Goal: Ask a question: Seek information or help from site administrators or community

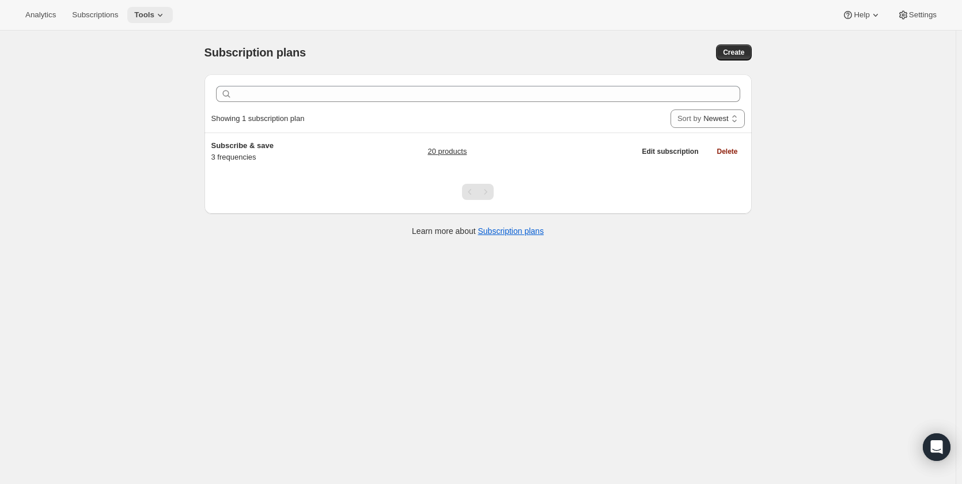
click at [142, 15] on span "Tools" at bounding box center [144, 14] width 20 height 9
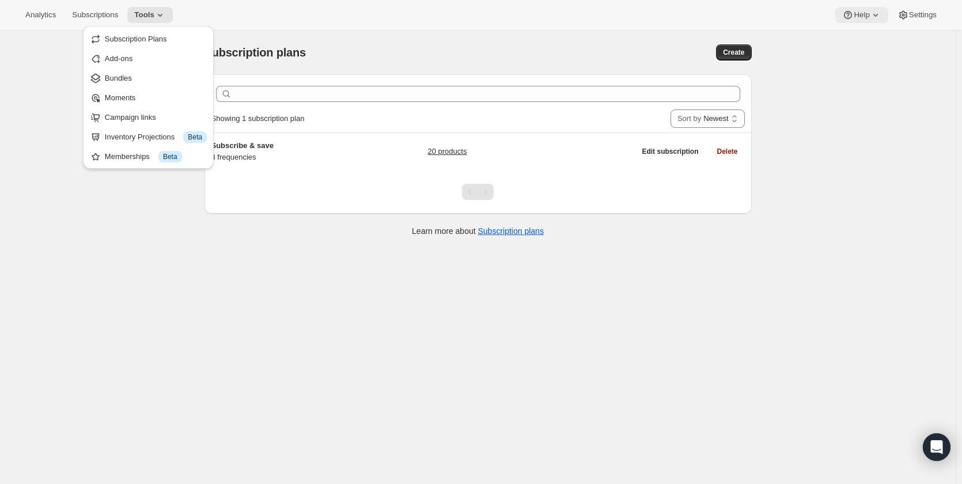
click at [877, 16] on icon at bounding box center [876, 15] width 12 height 12
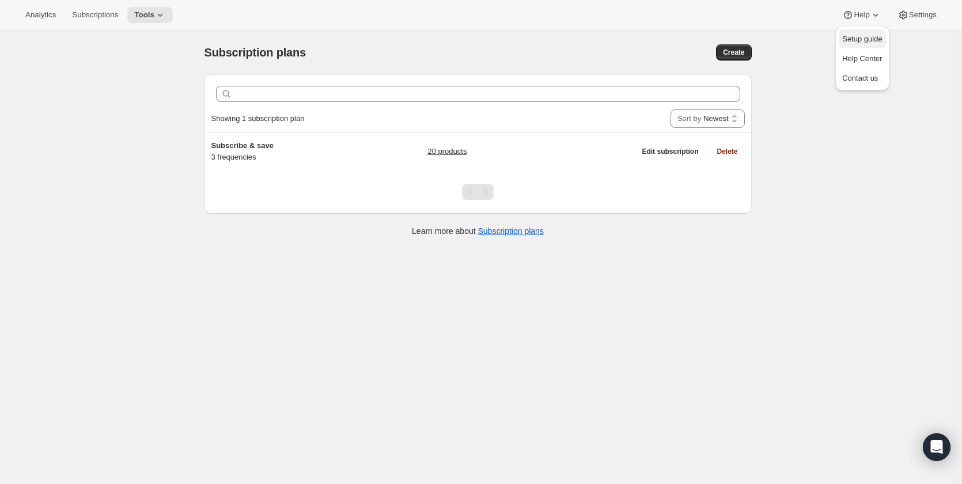
click at [872, 39] on span "Setup guide" at bounding box center [862, 39] width 40 height 9
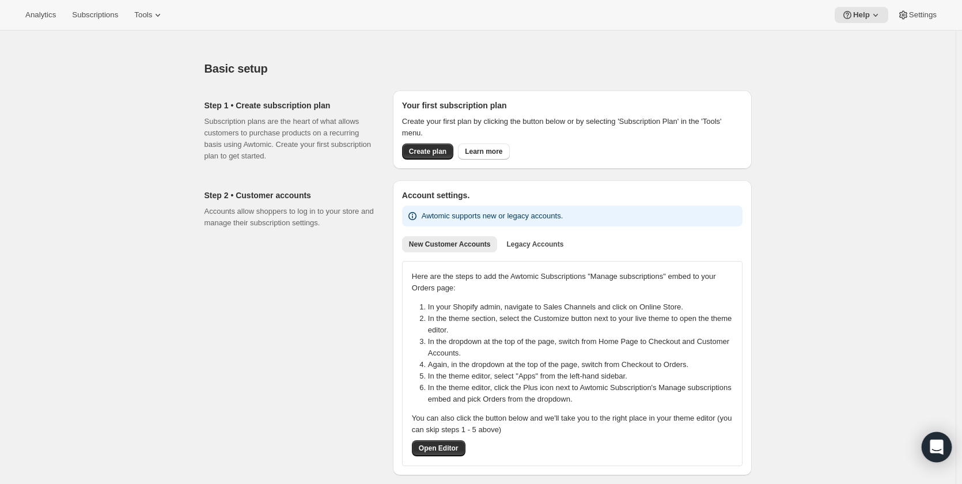
click at [936, 440] on div "Open Intercom Messenger" at bounding box center [937, 447] width 31 height 31
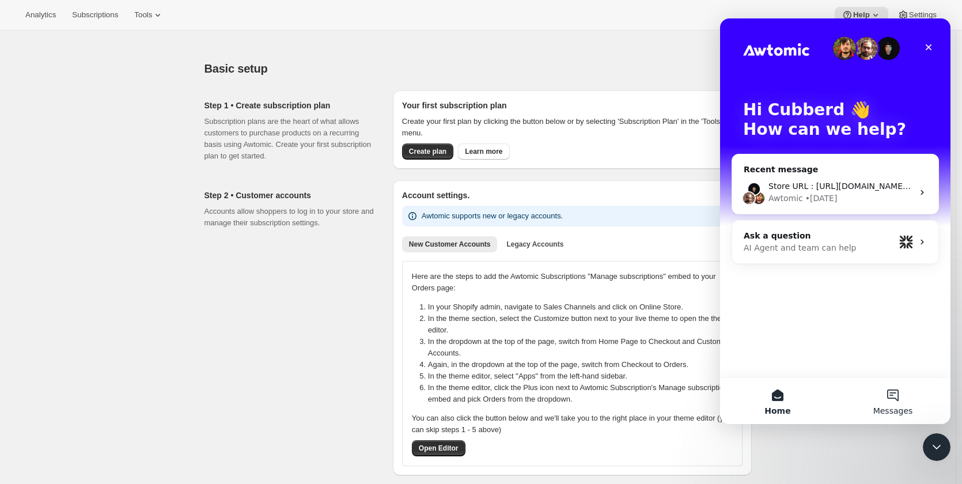
click at [893, 401] on button "Messages" at bounding box center [893, 401] width 115 height 46
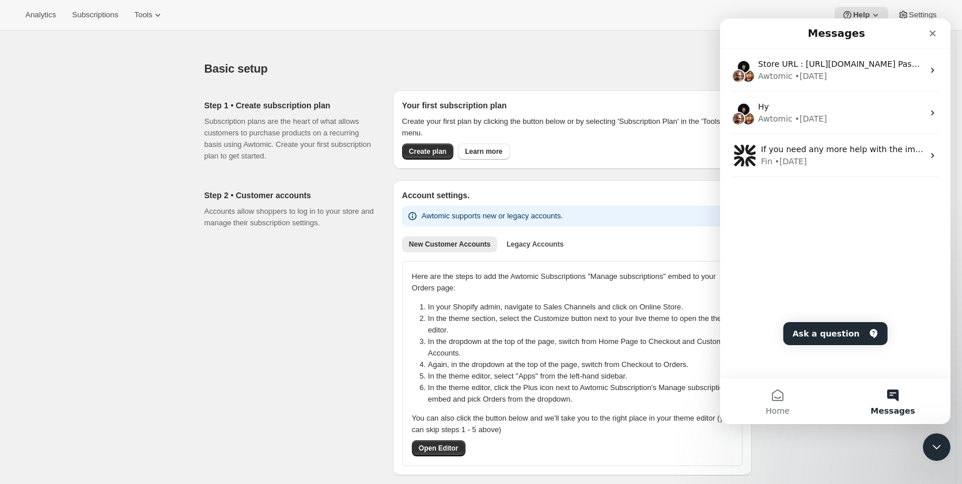
click at [895, 395] on button "Messages" at bounding box center [893, 401] width 115 height 46
click at [823, 324] on button "Ask a question" at bounding box center [836, 333] width 104 height 23
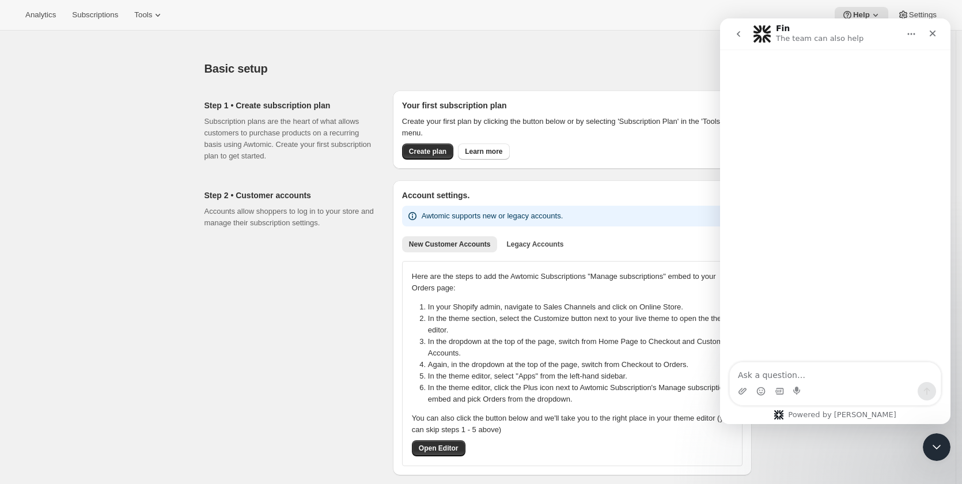
click at [799, 375] on textarea "Ask a question…" at bounding box center [835, 372] width 211 height 20
type textarea "Can i chat with support agent ?"
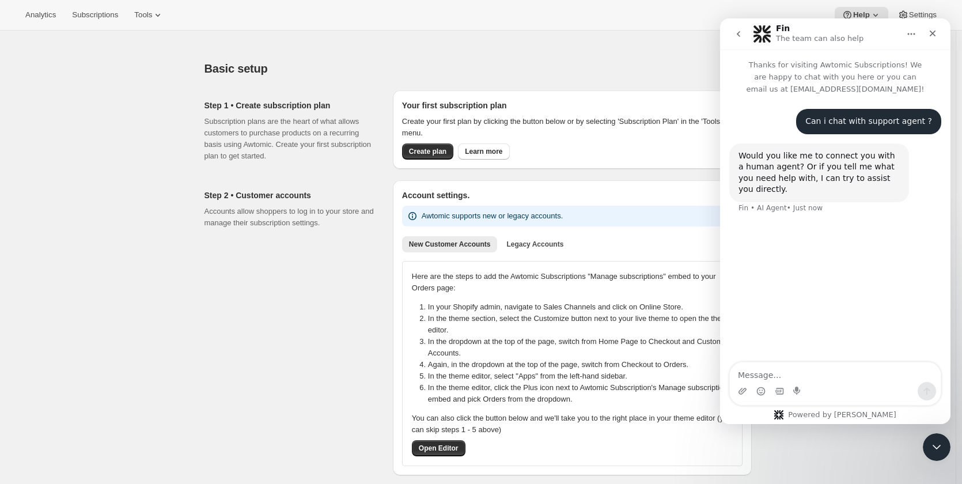
click at [812, 374] on textarea "Message…" at bounding box center [835, 372] width 211 height 20
type textarea "No"
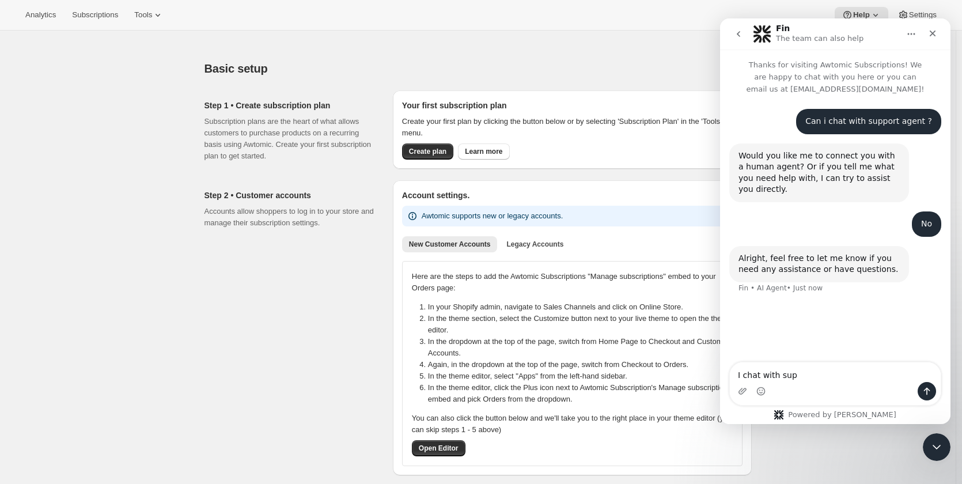
type textarea "I chat with supp"
type textarea "how to remove subscription widget in collection page on card product"
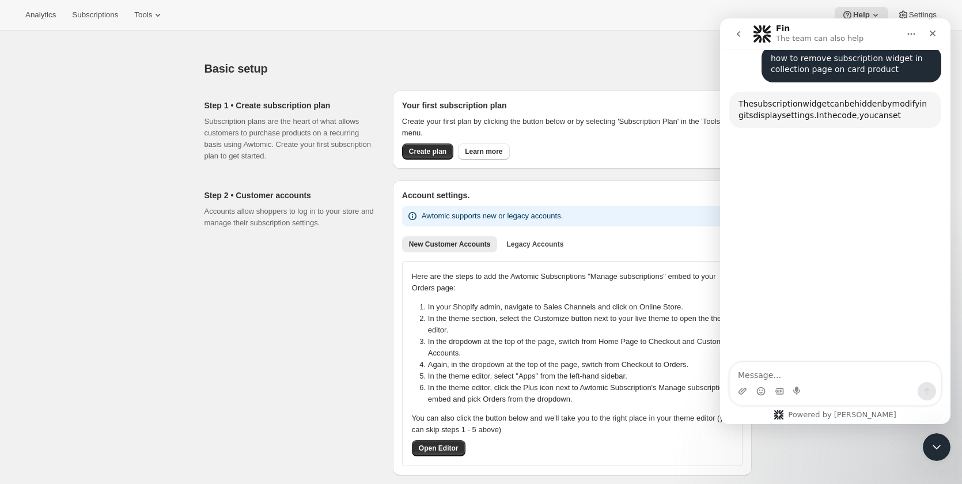
scroll to position [245, 0]
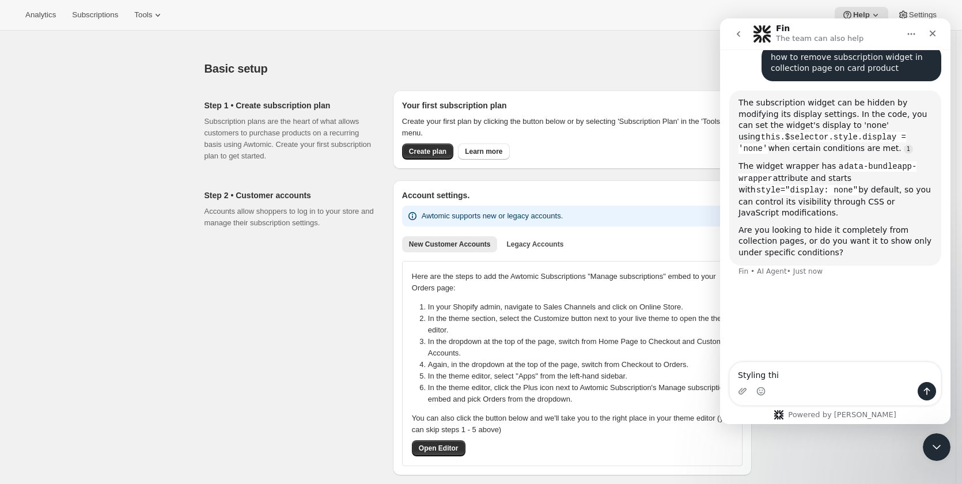
type textarea "Styling thi"
type textarea "Don't want ro remve useing style"
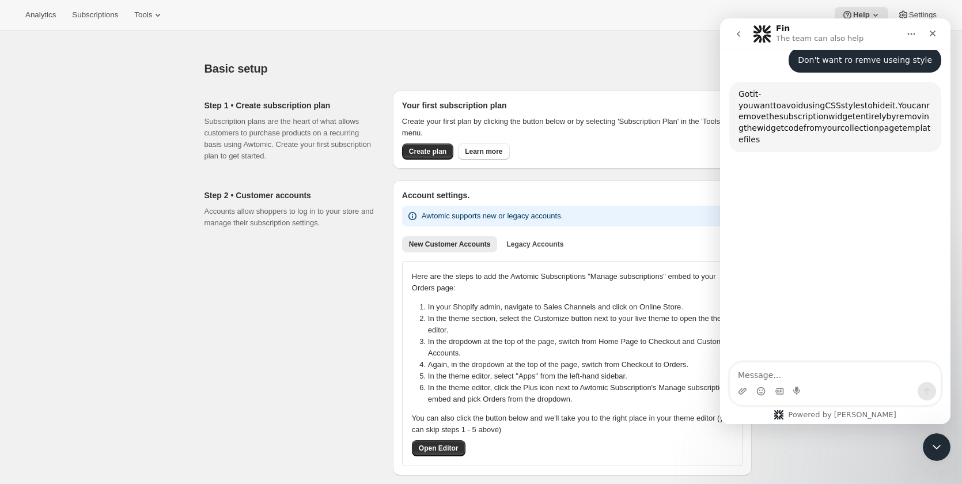
scroll to position [475, 0]
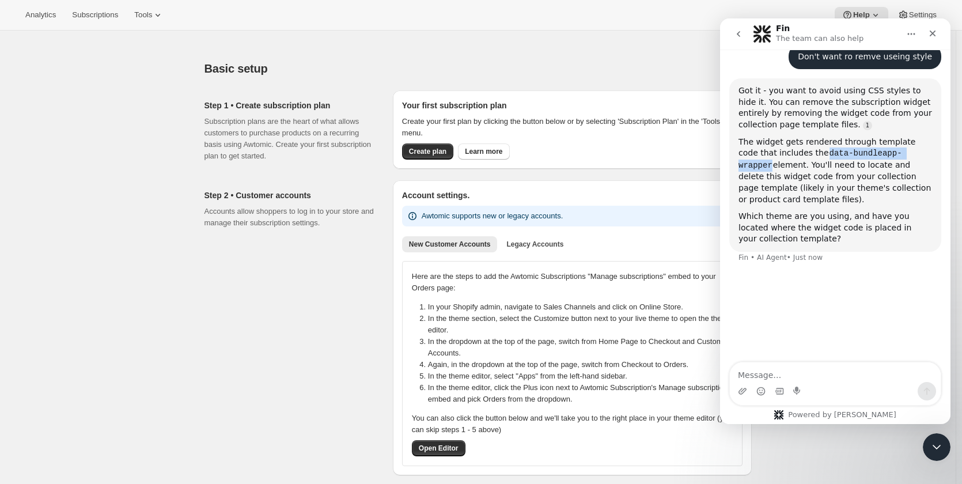
drag, startPoint x: 802, startPoint y: 157, endPoint x: 907, endPoint y: 153, distance: 105.5
click at [902, 153] on code "data-bundleapp-wrapper" at bounding box center [821, 159] width 164 height 22
copy code "data-bundleapp-wrapper"
drag, startPoint x: 826, startPoint y: 188, endPoint x: 1319, endPoint y: 138, distance: 495.2
click at [826, 188] on div "The widget gets rendered through template code that includes the data-bundleapp…" at bounding box center [836, 171] width 194 height 69
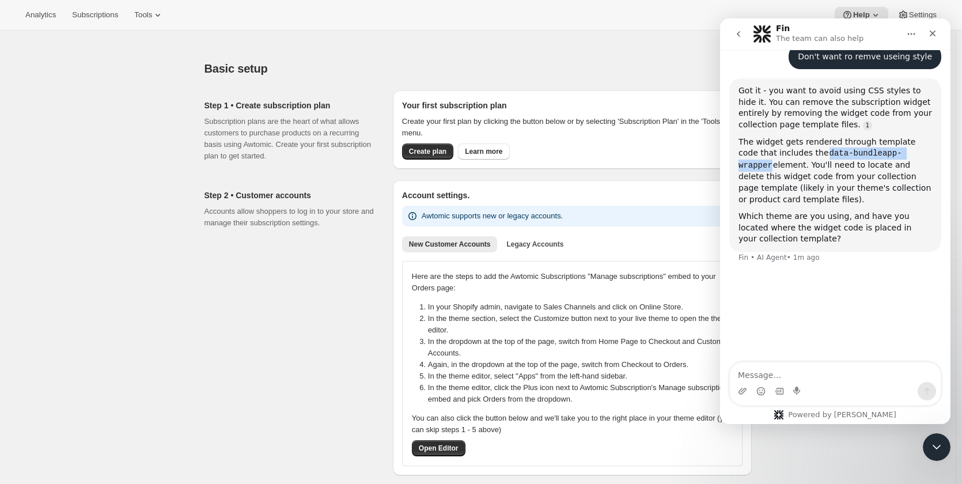
drag, startPoint x: 801, startPoint y: 152, endPoint x: 920, endPoint y: 152, distance: 118.7
click at [920, 152] on div "The widget gets rendered through template code that includes the data-bundleapp…" at bounding box center [836, 171] width 194 height 69
copy code "data-bundleapp-wrapper"
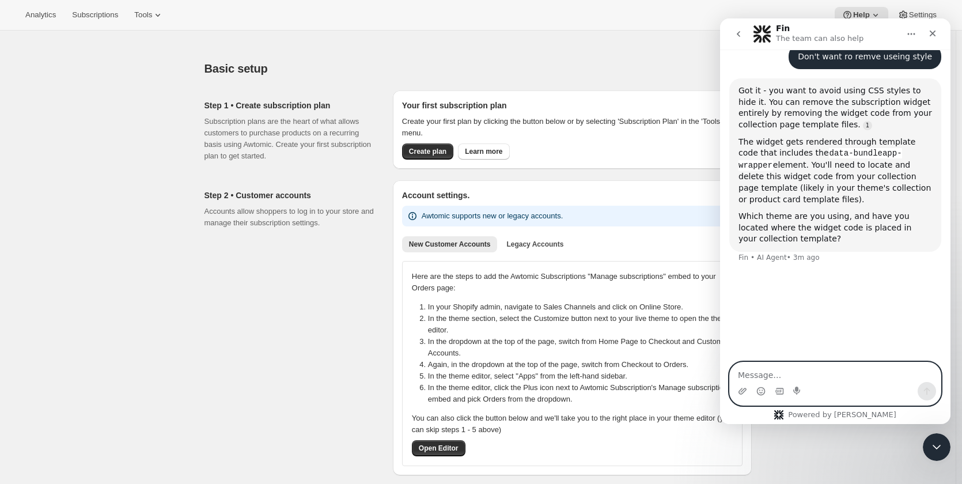
click at [806, 371] on textarea "Message…" at bounding box center [835, 372] width 211 height 20
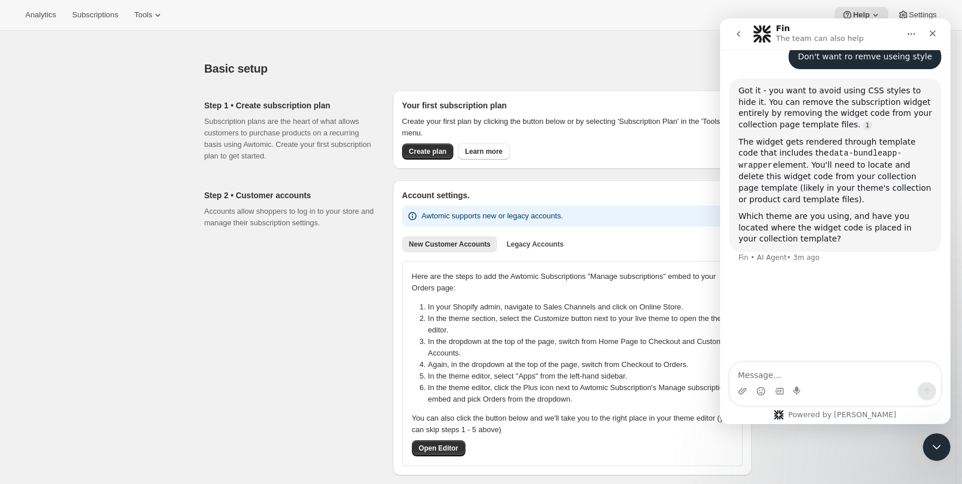
click at [863, 128] on link "Source reference 120141920:" at bounding box center [867, 125] width 9 height 9
click at [799, 110] on div "Subscription widget local installation" at bounding box center [811, 106] width 157 height 7
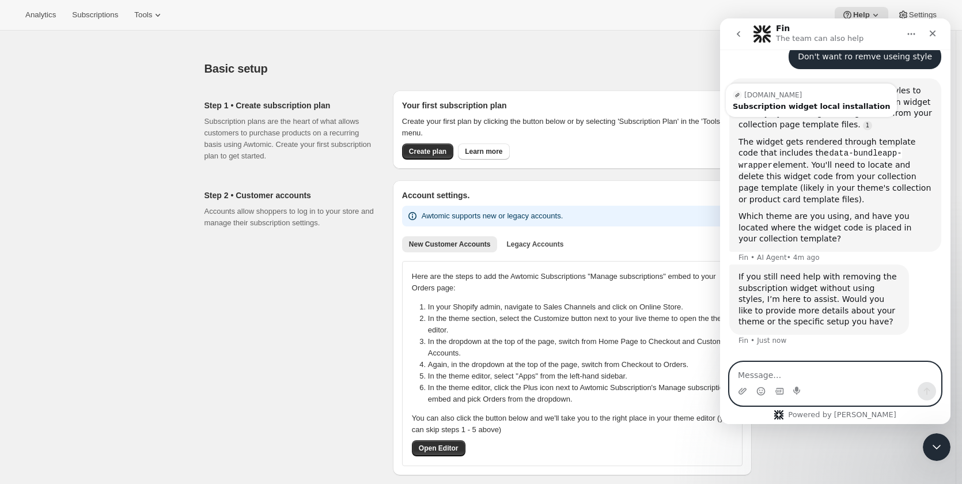
click at [826, 379] on textarea "Message…" at bounding box center [835, 372] width 211 height 20
click at [829, 379] on textarea "Message…" at bounding box center [835, 372] width 211 height 20
click at [830, 379] on textarea "Message…" at bounding box center [835, 372] width 211 height 20
type textarea "PLease contact support agent"
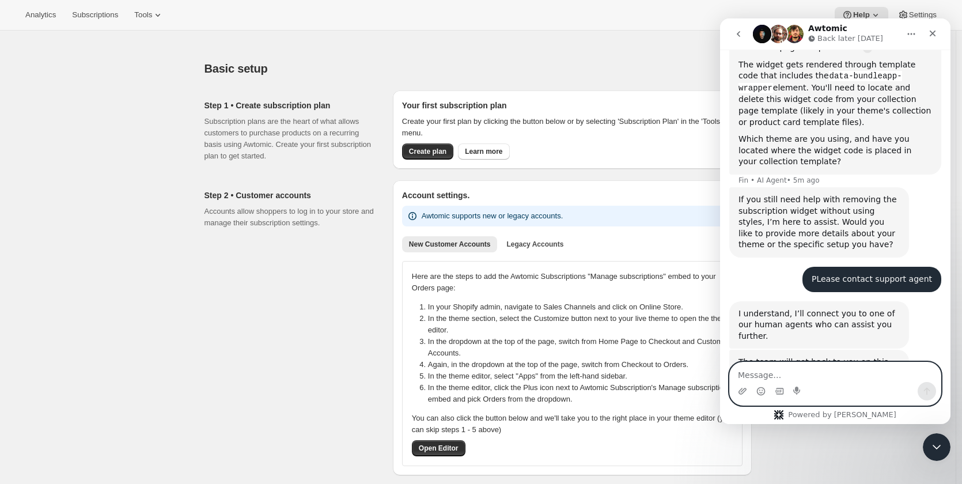
scroll to position [624, 0]
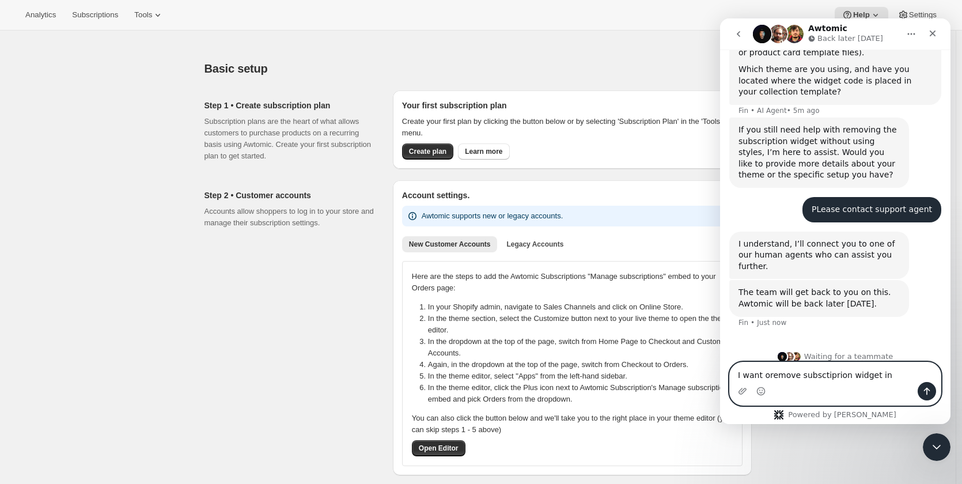
click at [762, 375] on textarea "I want oremove subsctiprion widget in" at bounding box center [835, 372] width 211 height 20
click at [893, 380] on textarea "I want to remove subscription widget in" at bounding box center [835, 372] width 211 height 20
type textarea "I want to remove subscription widget in collection page."
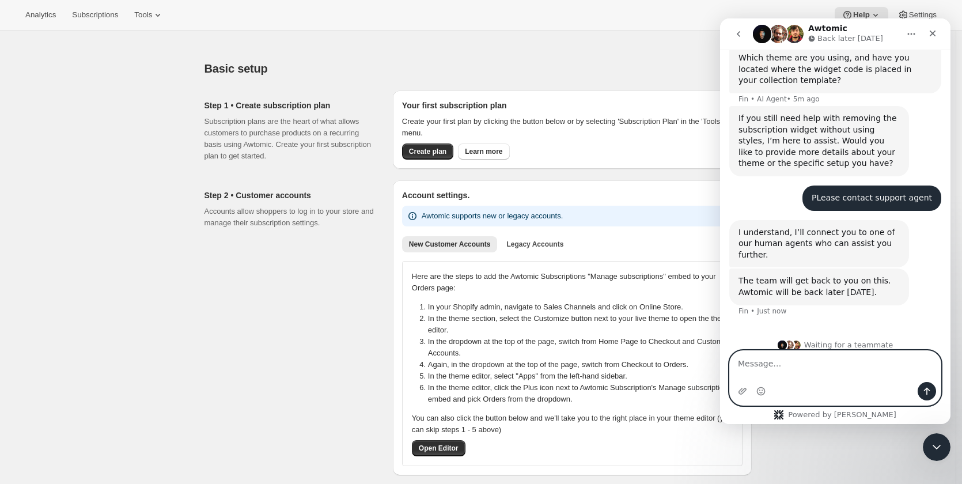
scroll to position [670, 0]
